Goal: Navigation & Orientation: Understand site structure

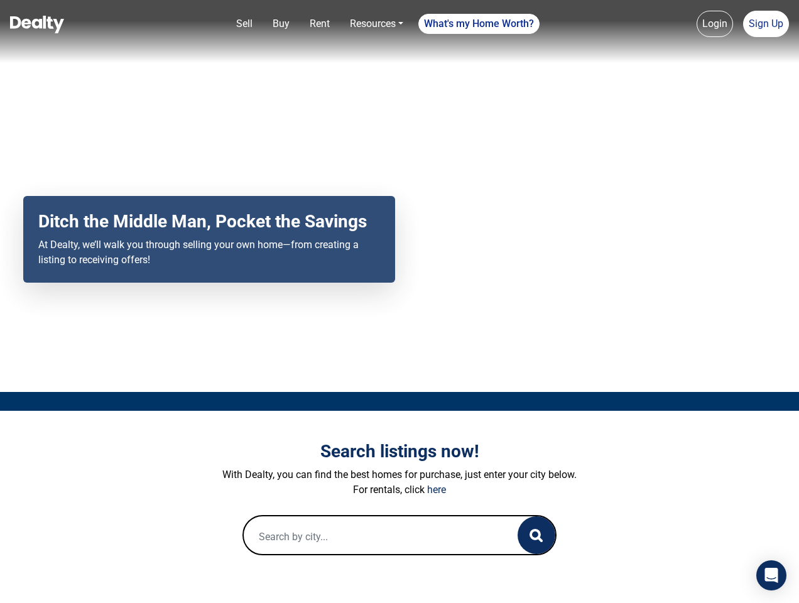
click at [399, 301] on div "Your browser does not support the video tag. Ditch the Middle Man, Pocket the S…" at bounding box center [399, 196] width 799 height 392
click at [244, 24] on link "Sell" at bounding box center [244, 23] width 26 height 25
click at [281, 24] on link "Buy" at bounding box center [281, 23] width 27 height 25
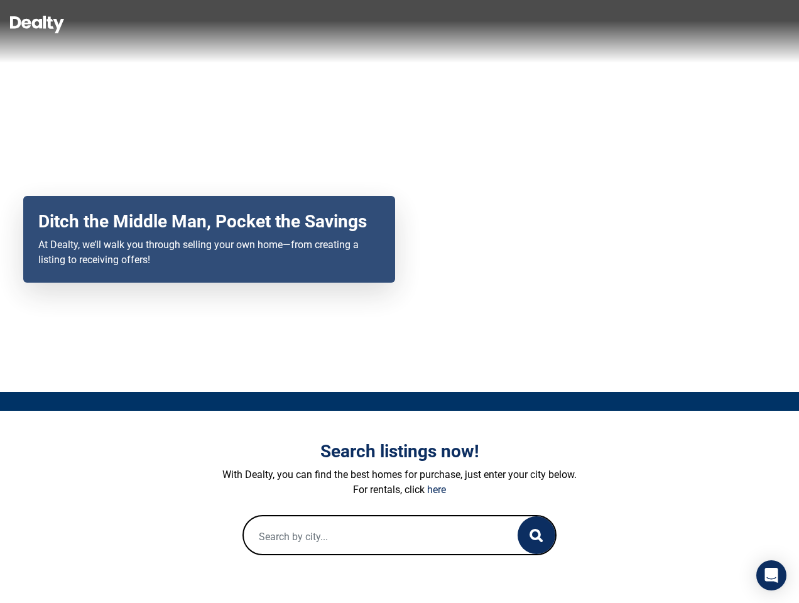
click at [320, 24] on link "Rent" at bounding box center [320, 23] width 30 height 25
click at [376, 24] on link "Resources" at bounding box center [376, 23] width 63 height 25
click at [479, 24] on link "What's my Home Worth?" at bounding box center [478, 24] width 121 height 20
click at [715, 24] on link "Login" at bounding box center [714, 24] width 36 height 26
click at [765, 24] on link "Sign Up" at bounding box center [766, 24] width 46 height 26
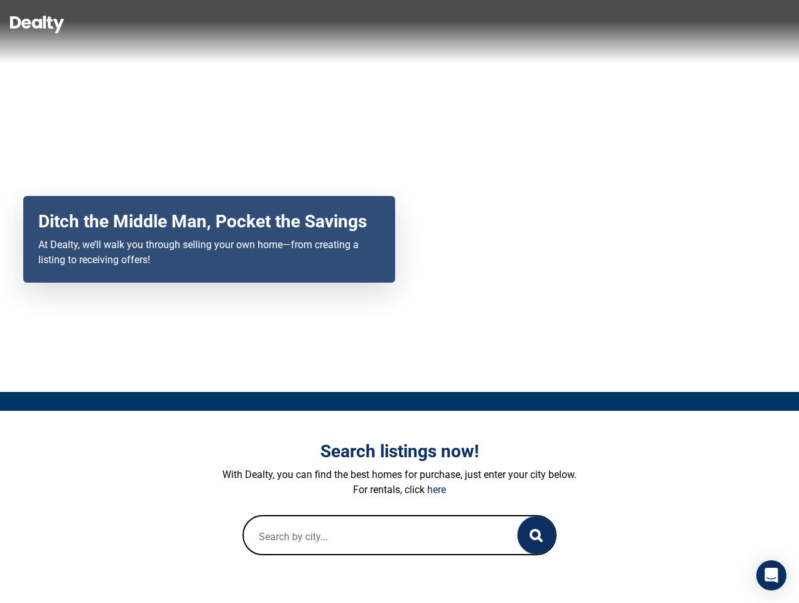
click at [536, 535] on icon "button" at bounding box center [535, 535] width 13 height 13
click at [771, 575] on icon "Open Intercom Messenger" at bounding box center [771, 575] width 13 height 15
